Goal: Task Accomplishment & Management: Use online tool/utility

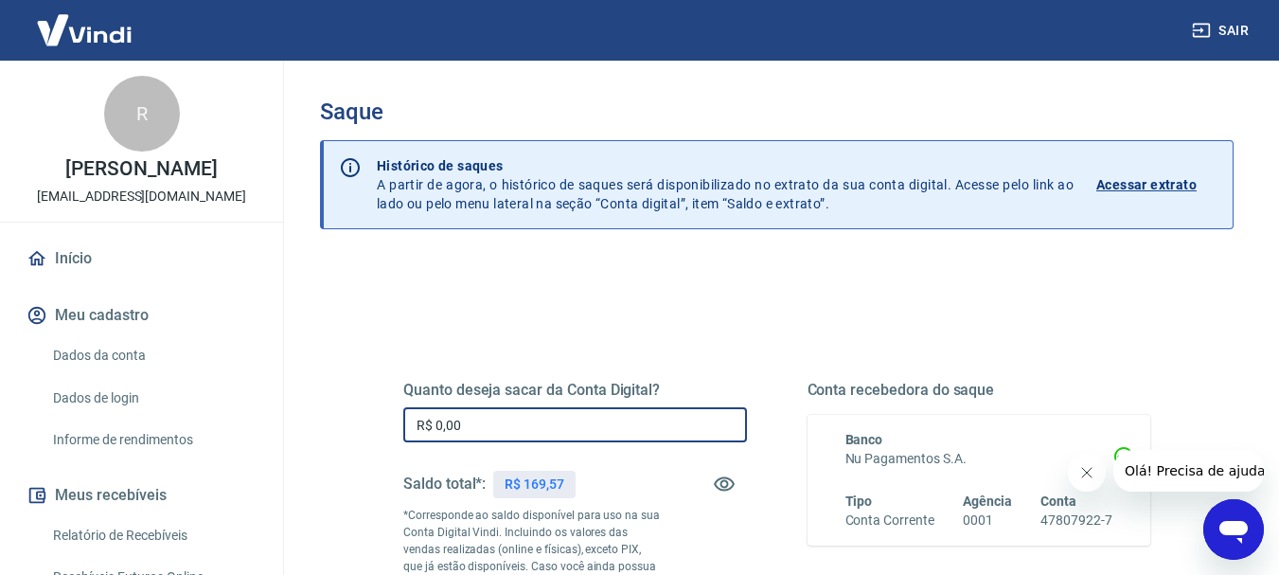
click at [600, 425] on input "R$ 0,00" at bounding box center [575, 424] width 344 height 35
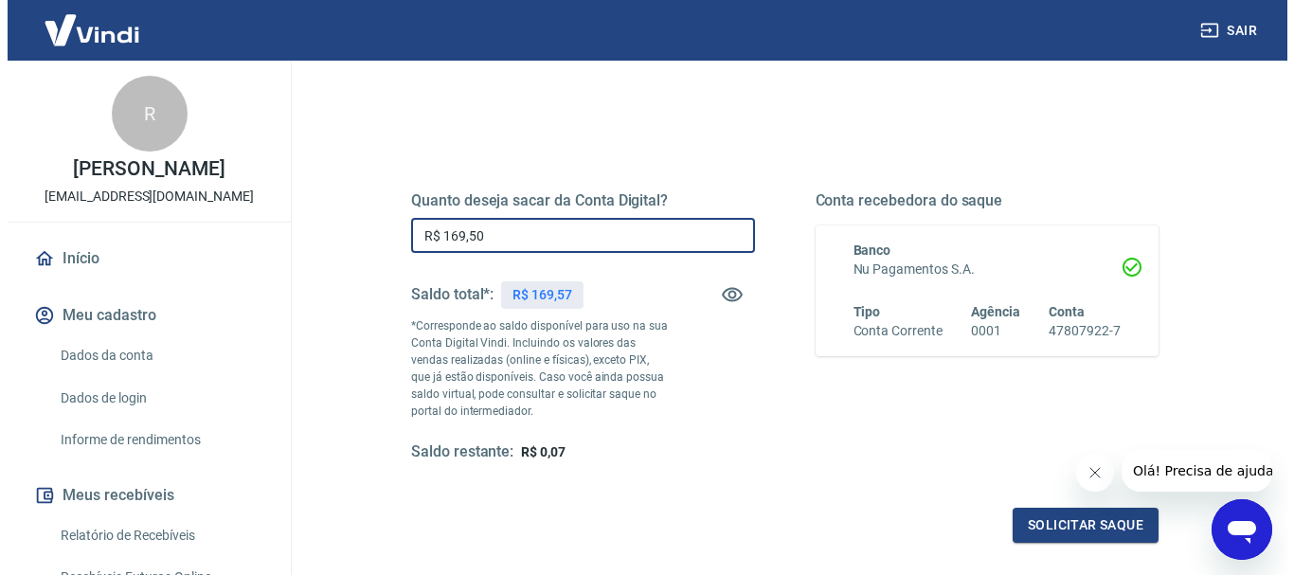
scroll to position [284, 0]
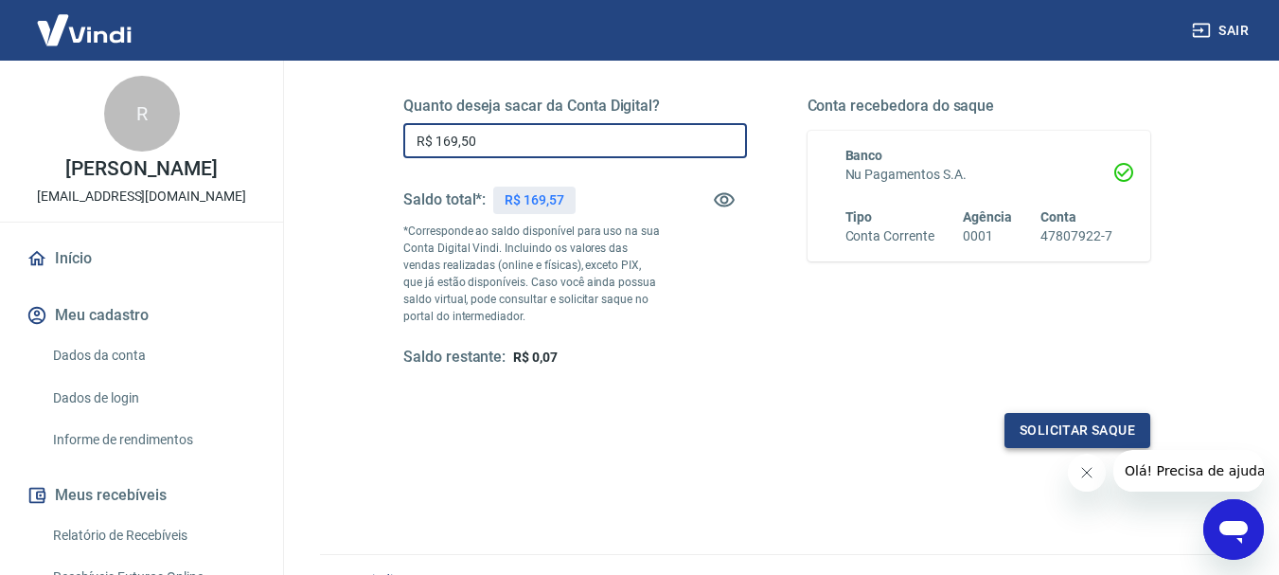
type input "R$ 169,50"
click at [1041, 435] on button "Solicitar saque" at bounding box center [1078, 430] width 146 height 35
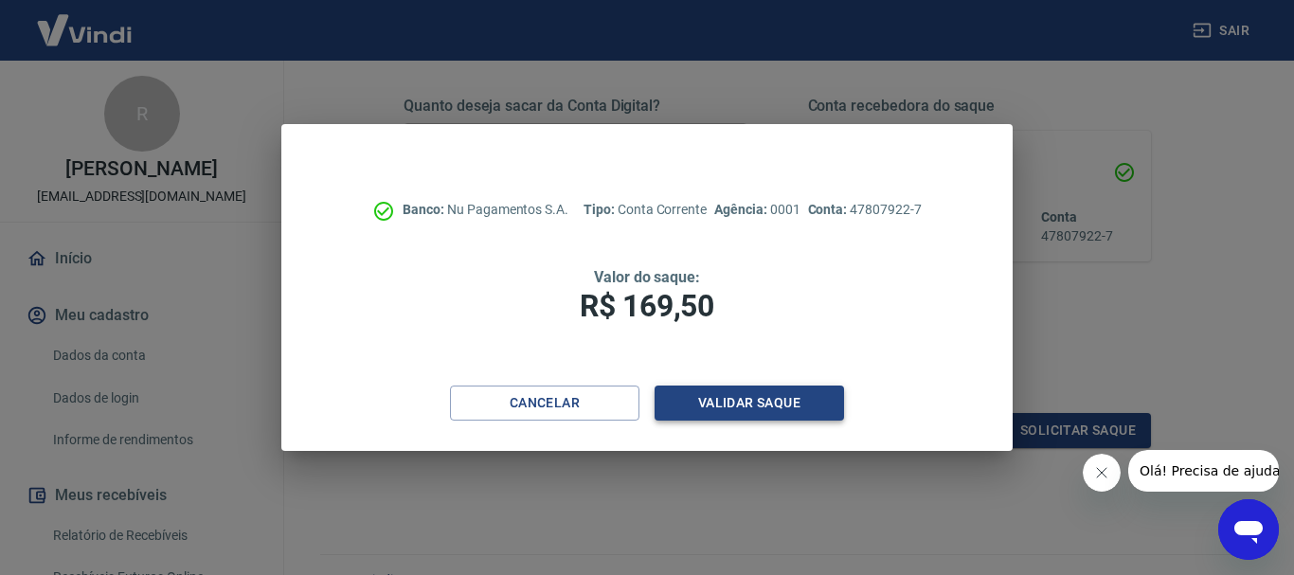
click at [708, 400] on button "Validar saque" at bounding box center [748, 402] width 189 height 35
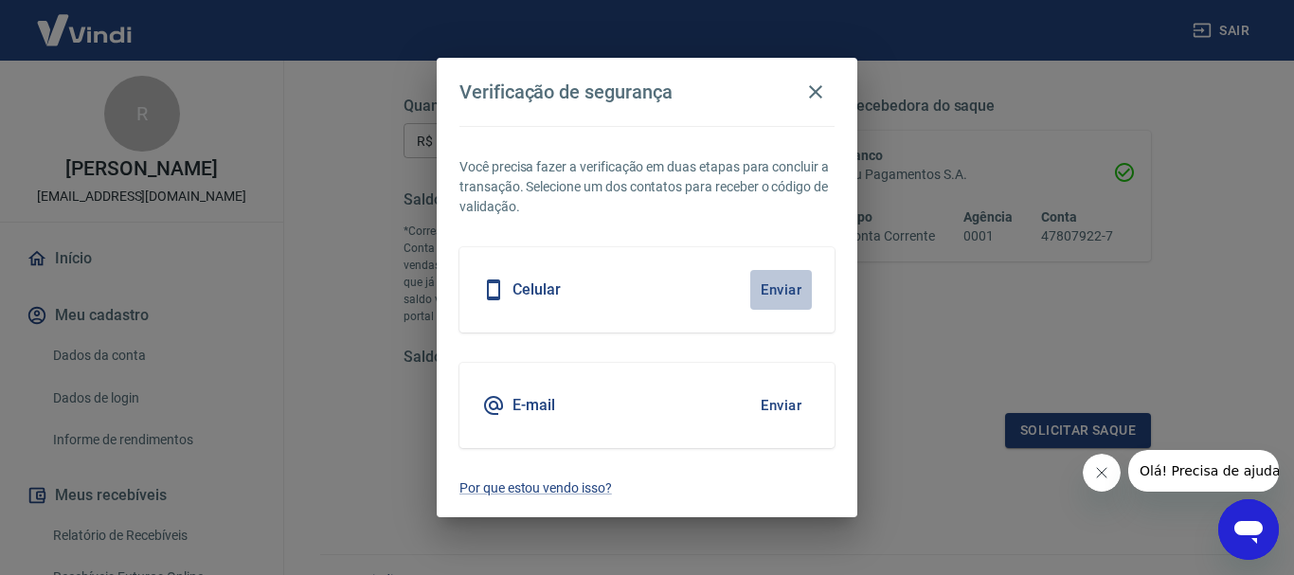
click at [760, 295] on button "Enviar" at bounding box center [781, 290] width 62 height 40
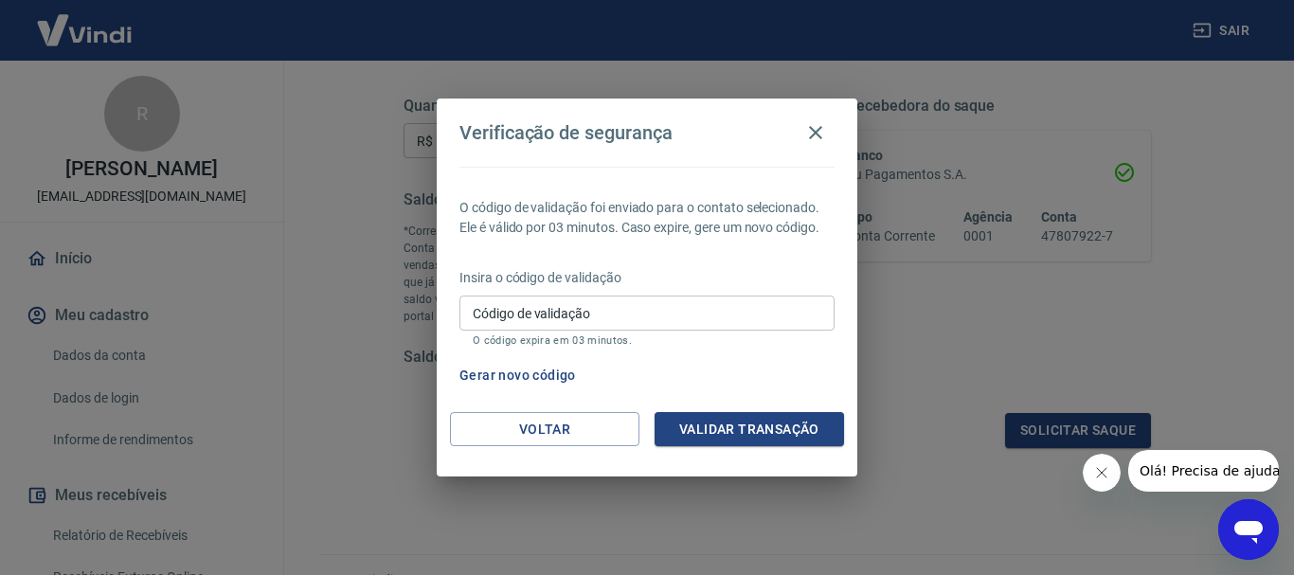
click at [760, 295] on input "Código de validação" at bounding box center [646, 312] width 375 height 35
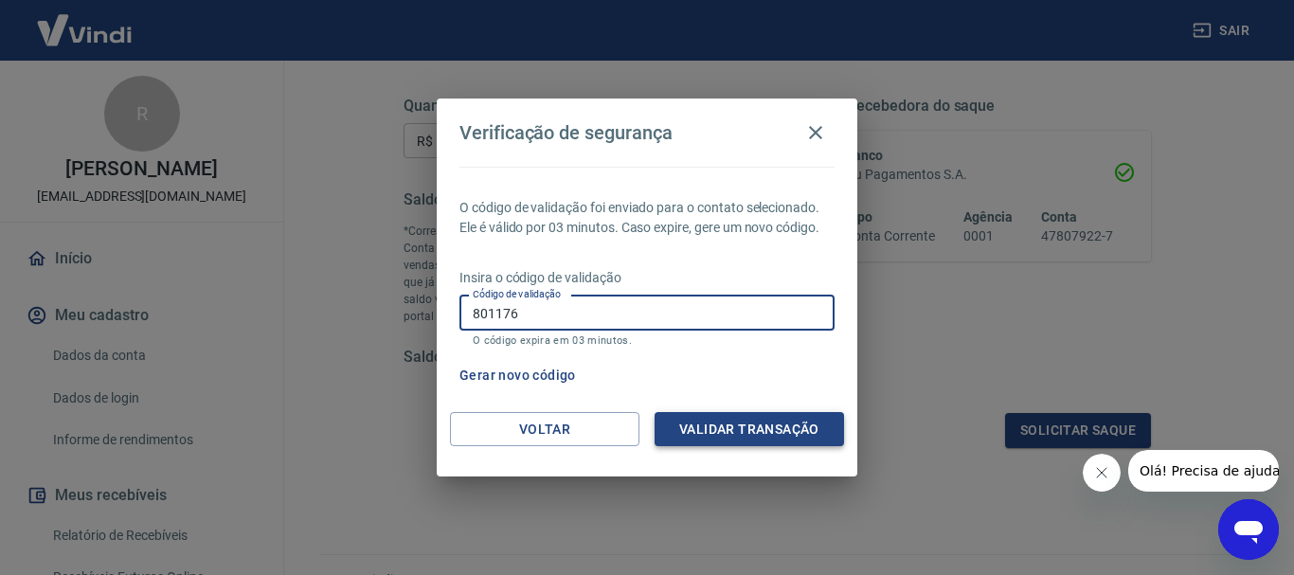
type input "801176"
click at [816, 440] on button "Validar transação" at bounding box center [748, 429] width 189 height 35
